Goal: Navigation & Orientation: Find specific page/section

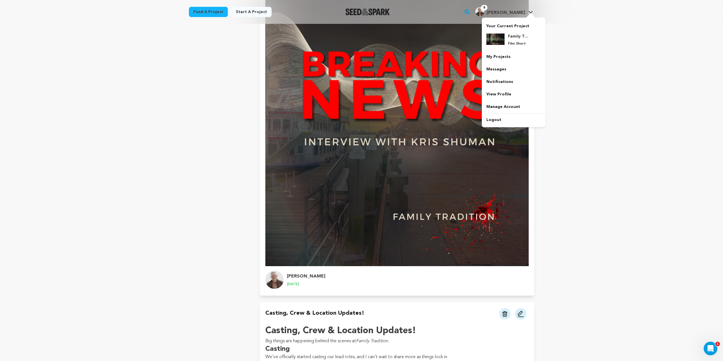
click at [522, 5] on div "6 [PERSON_NAME] [PERSON_NAME]" at bounding box center [504, 12] width 60 height 15
click at [515, 36] on h4 "Family Tradition" at bounding box center [518, 37] width 20 height 6
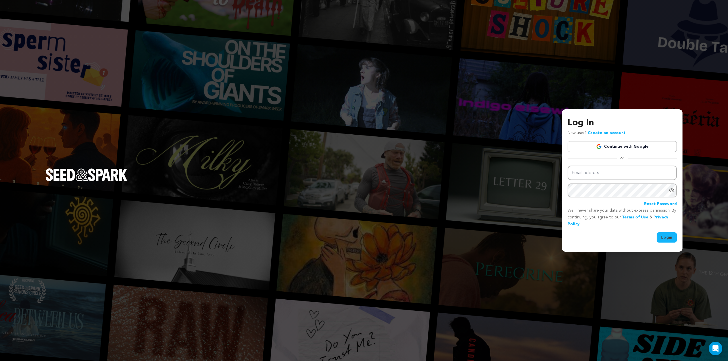
type input "kris@badbellaproductions.com"
click at [671, 236] on button "Login" at bounding box center [666, 238] width 20 height 10
